Goal: Navigation & Orientation: Go to known website

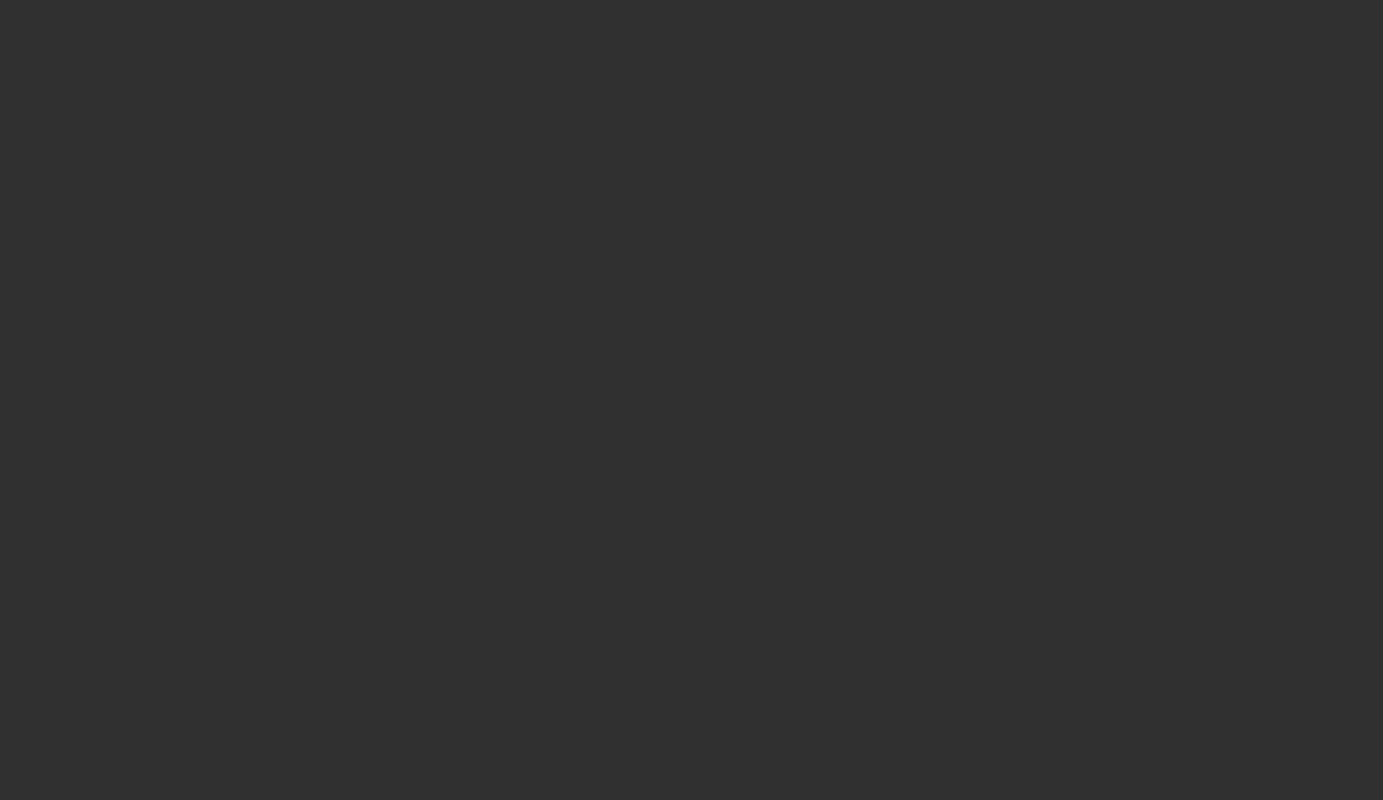
drag, startPoint x: 327, startPoint y: 117, endPoint x: 344, endPoint y: -14, distance: 132.1
click at [344, 0] on html at bounding box center [691, 400] width 1383 height 800
